Goal: Find specific page/section: Find specific page/section

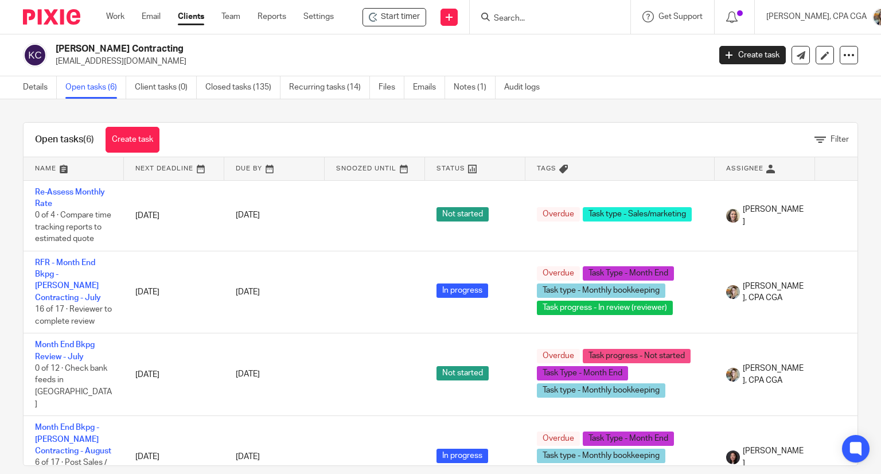
click at [514, 18] on input "Search" at bounding box center [544, 19] width 103 height 10
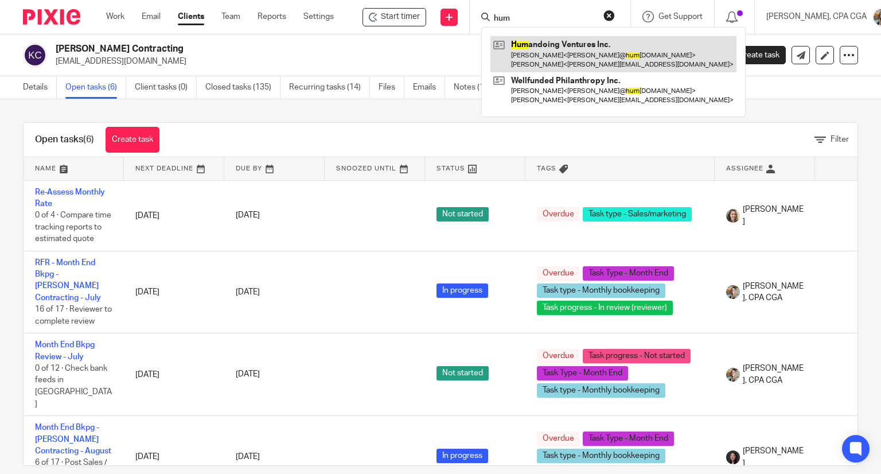
type input "hum"
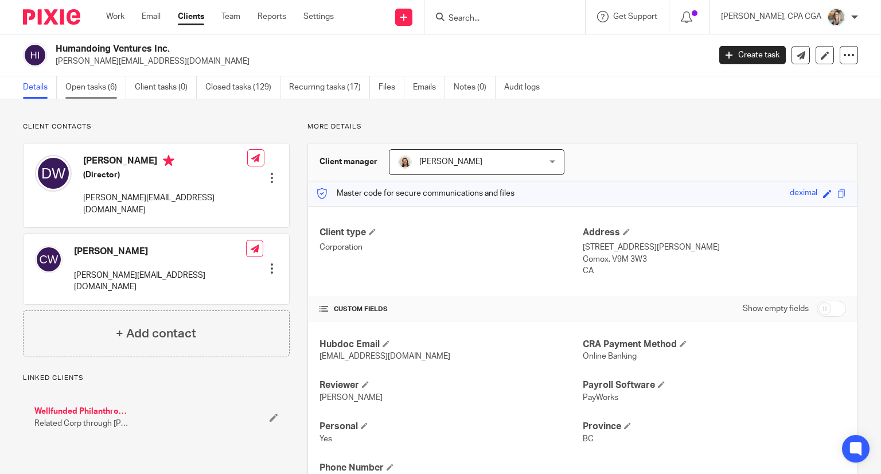
click at [96, 83] on link "Open tasks (6)" at bounding box center [95, 87] width 61 height 22
